Goal: Find contact information: Obtain details needed to contact an individual or organization

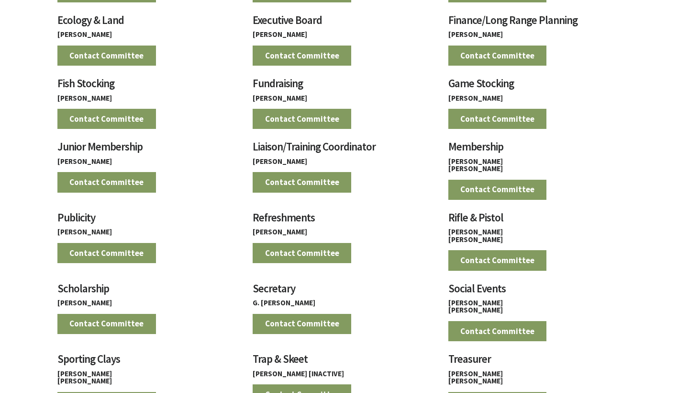
scroll to position [778, 0]
click at [294, 180] on link "Contact Committee" at bounding box center [302, 182] width 99 height 20
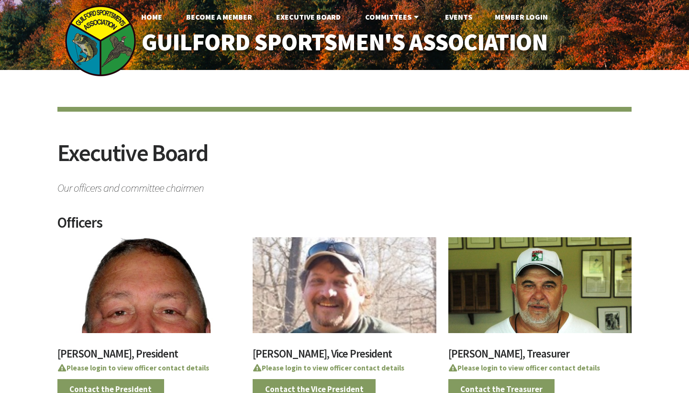
scroll to position [778, 0]
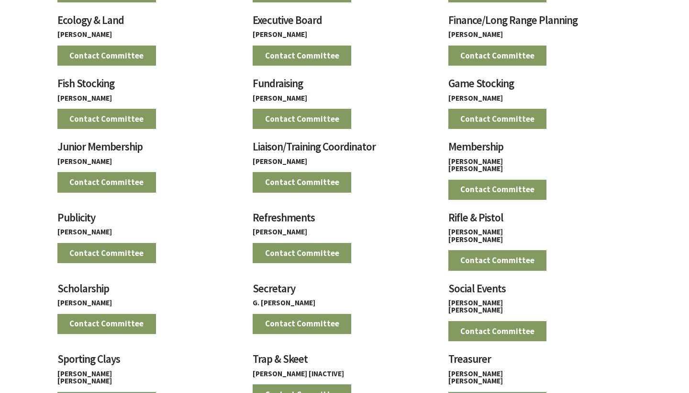
click at [287, 157] on strong "Joseph LaPorta" at bounding box center [280, 161] width 55 height 9
click at [281, 153] on h3 "Liaison/Training Coordinator" at bounding box center [344, 149] width 183 height 17
click at [272, 146] on h3 "Liaison/Training Coordinator" at bounding box center [344, 149] width 183 height 17
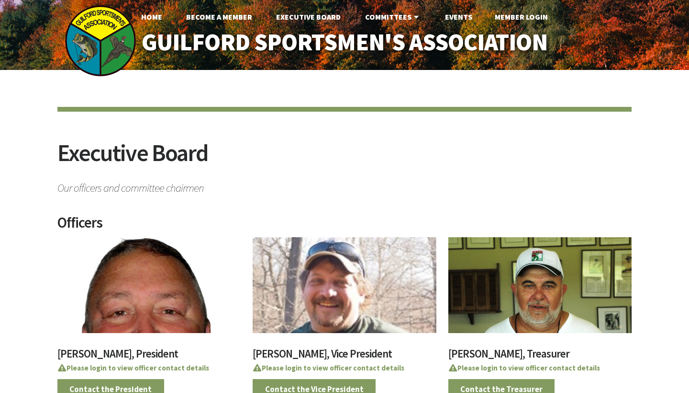
scroll to position [0, 0]
click at [519, 11] on link "Member Login" at bounding box center [521, 16] width 68 height 19
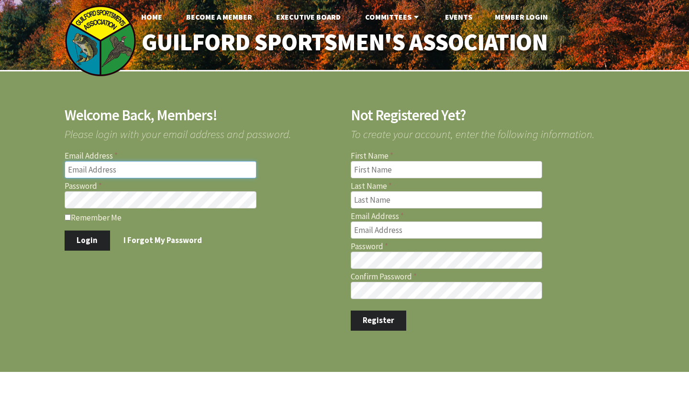
type input "jacksonmangels@hotmail.com"
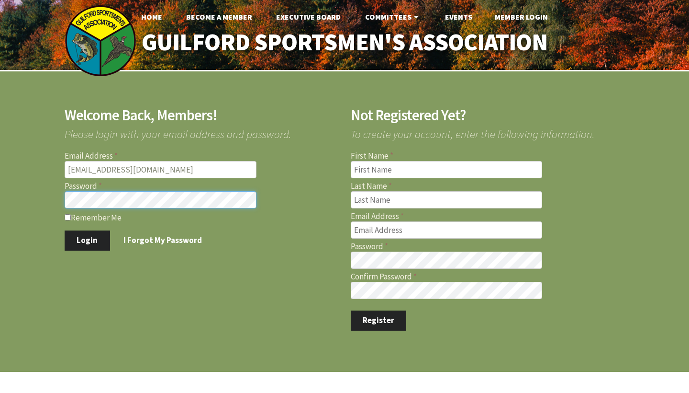
click at [87, 239] on button "Login" at bounding box center [87, 240] width 45 height 20
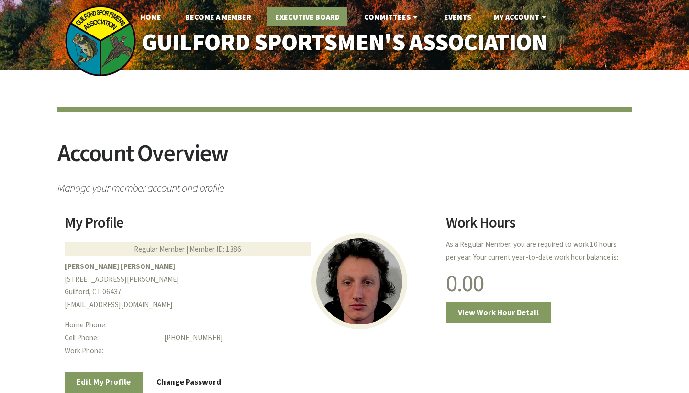
click at [297, 11] on link "Executive Board" at bounding box center [308, 16] width 80 height 19
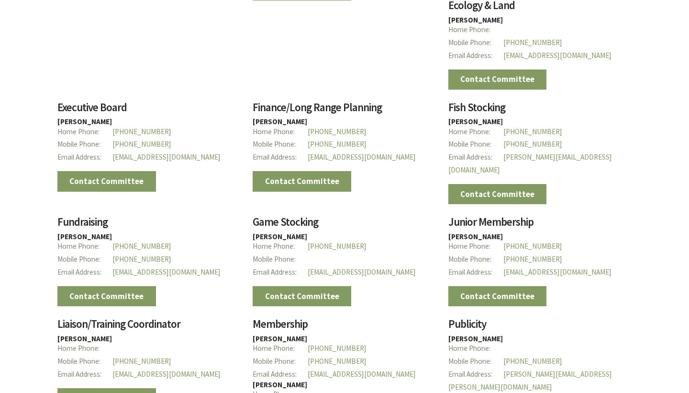
scroll to position [933, 0]
